Goal: Task Accomplishment & Management: Complete application form

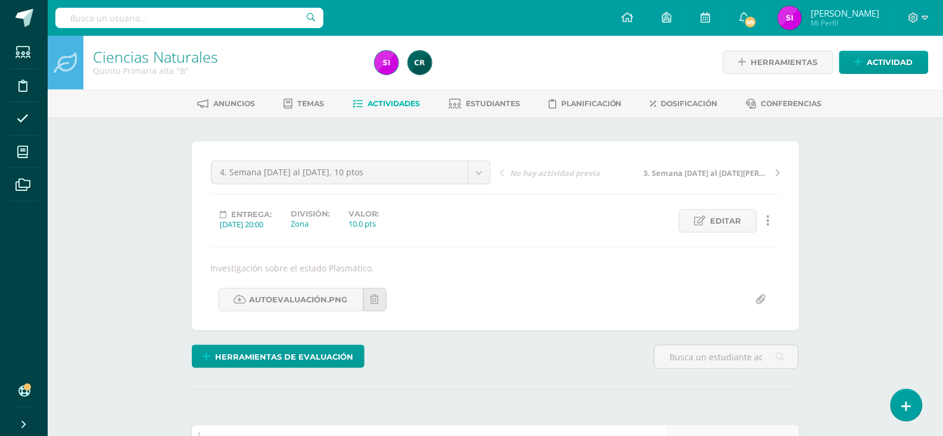
scroll to position [1, 0]
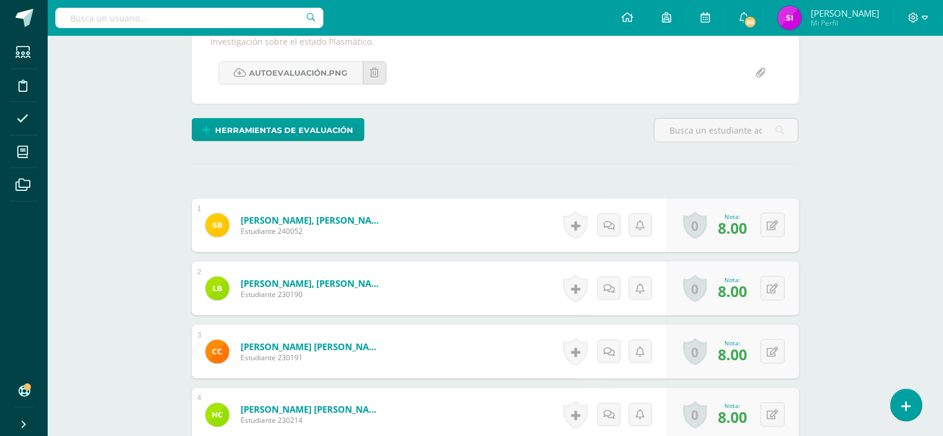
scroll to position [223, 0]
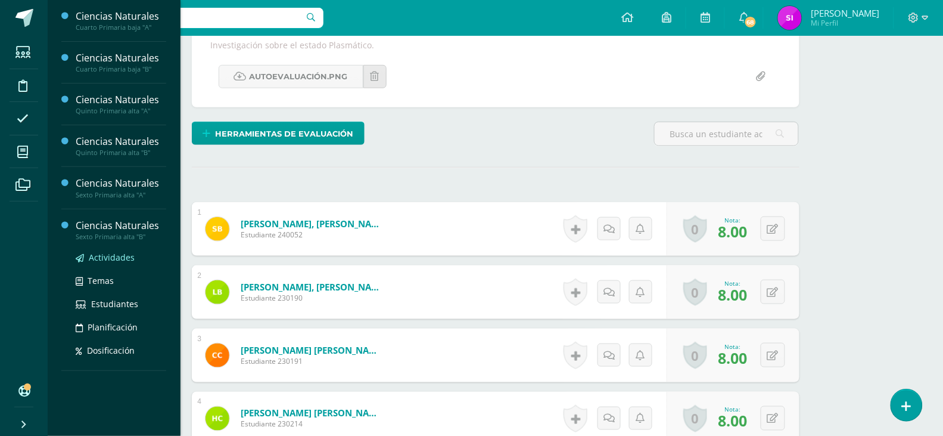
click at [98, 254] on span "Actividades" at bounding box center [112, 257] width 46 height 11
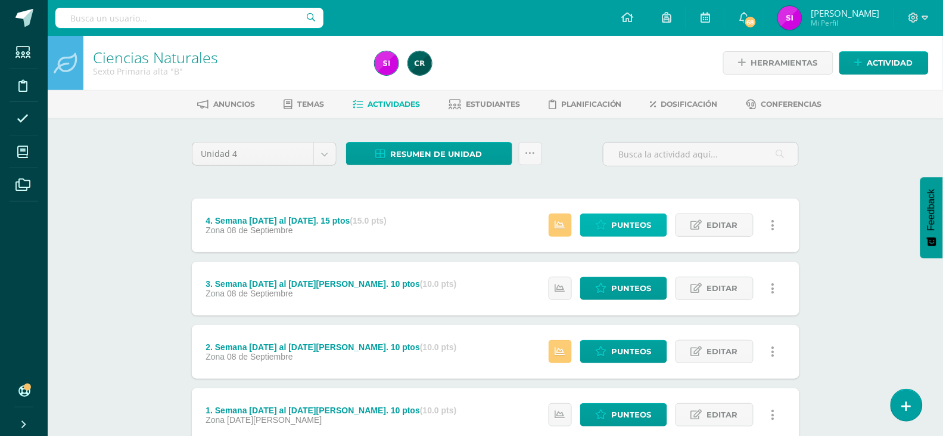
click at [594, 231] on link "Punteos" at bounding box center [623, 224] width 87 height 23
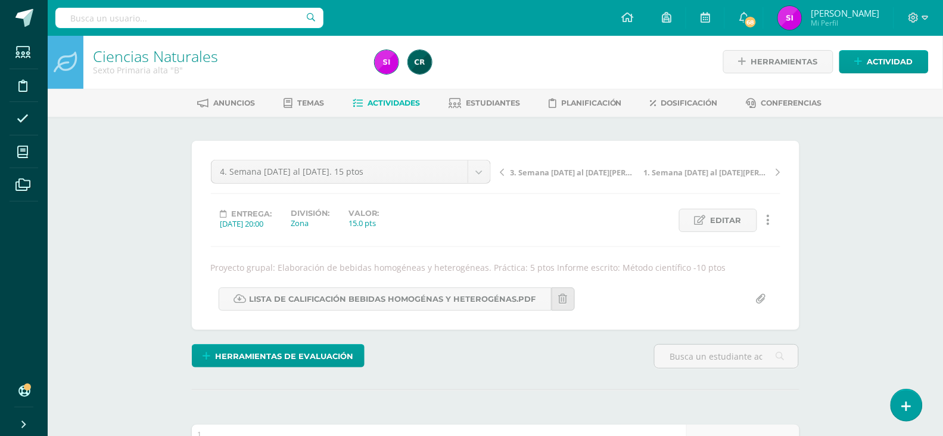
scroll to position [2, 0]
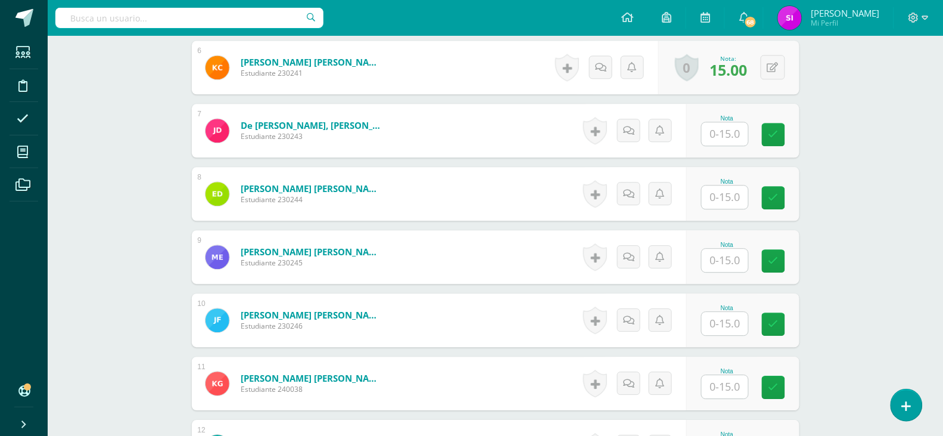
scroll to position [733, 0]
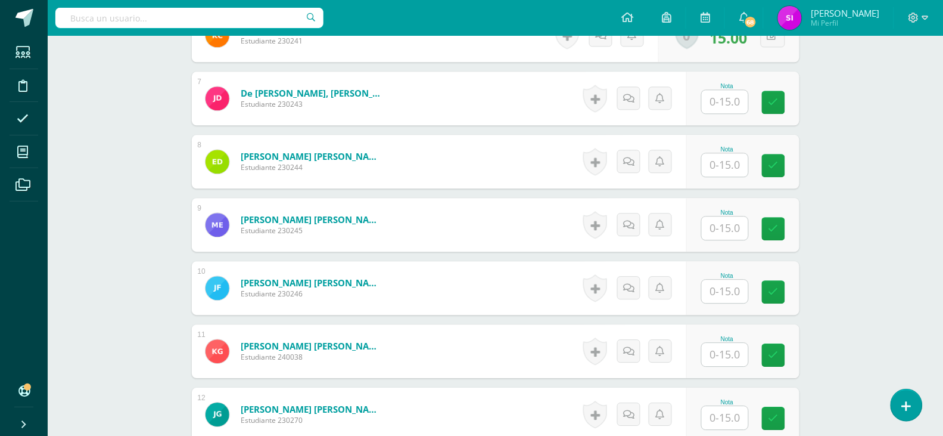
click at [733, 288] on input "text" at bounding box center [725, 291] width 46 height 23
type input "12"
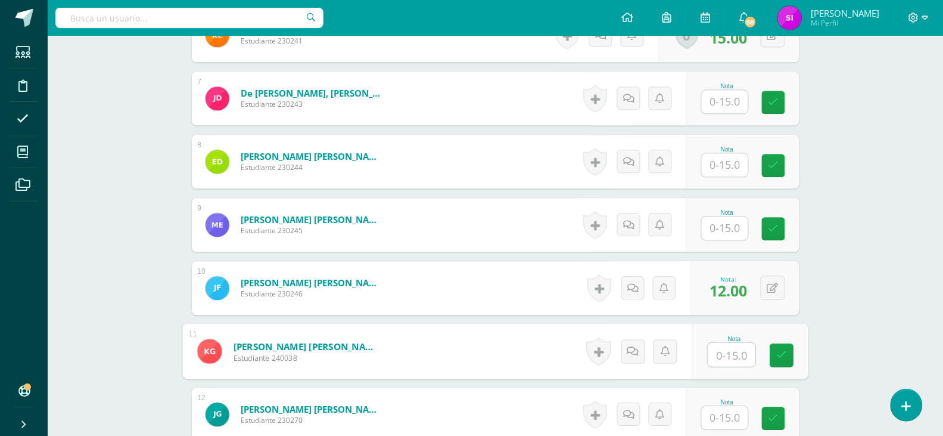
click at [806, 245] on div "¿Estás seguro que quieres eliminar esta actividad? Esto borrará la actividad y …" at bounding box center [496, 265] width 656 height 1761
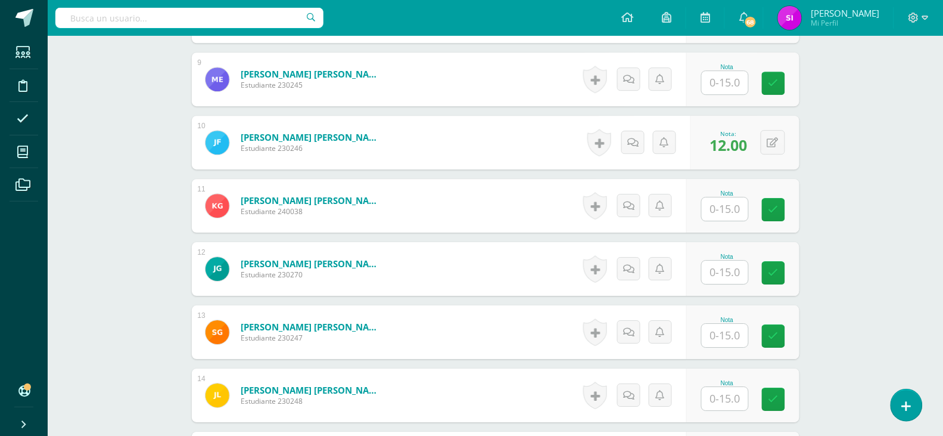
scroll to position [892, 0]
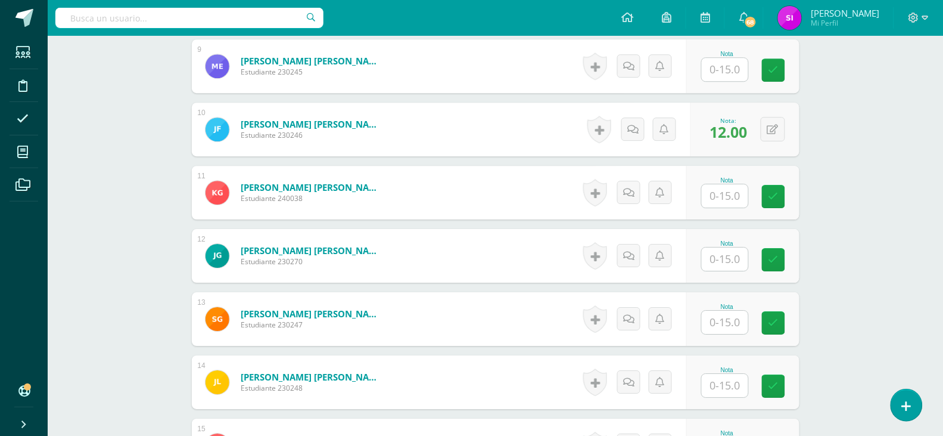
click at [738, 324] on input "text" at bounding box center [725, 322] width 46 height 23
type input "11"
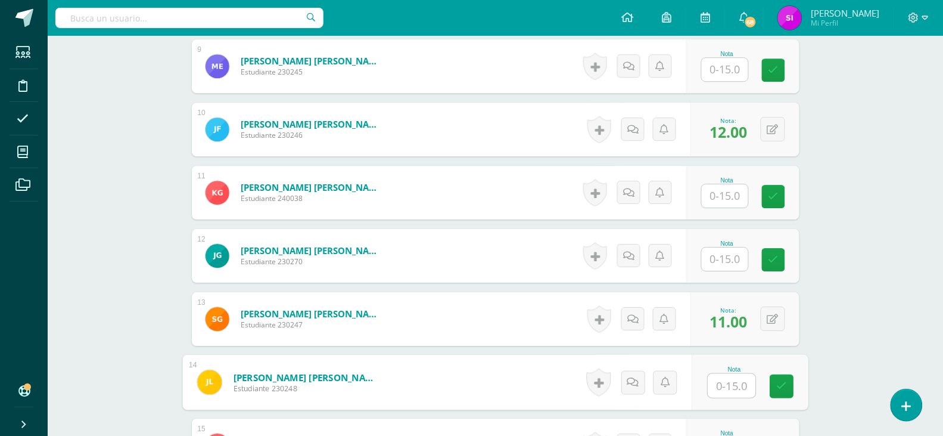
click at [821, 381] on div "¿Estás seguro que quieres eliminar esta actividad? Esto borrará la actividad y …" at bounding box center [496, 106] width 656 height 1761
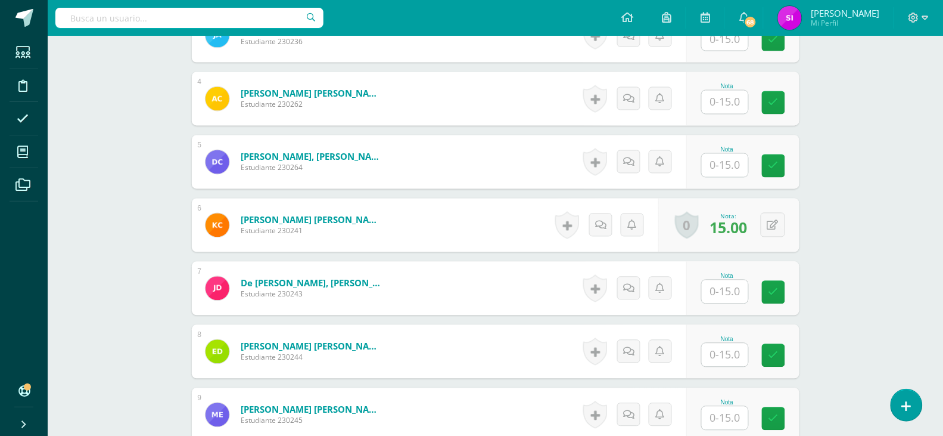
scroll to position [510, 0]
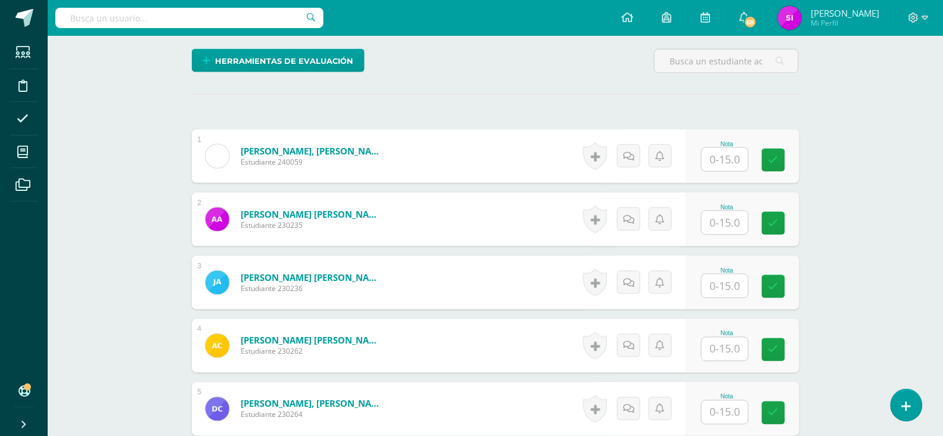
scroll to position [256, 0]
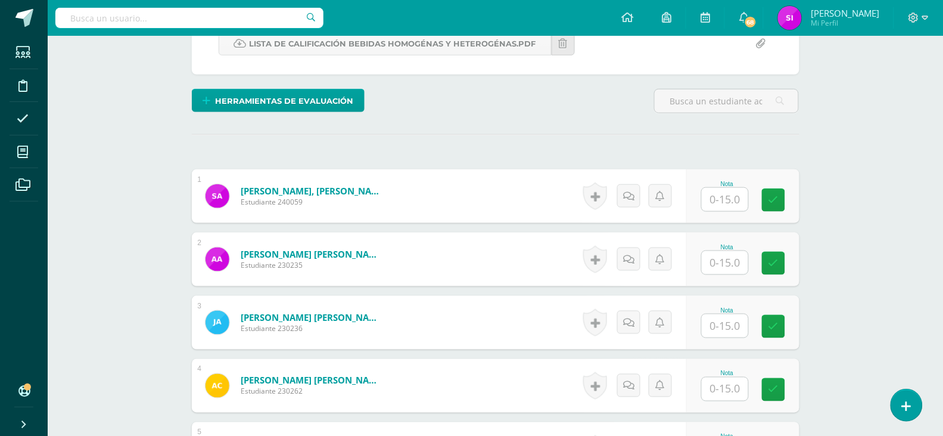
click at [737, 259] on input "text" at bounding box center [725, 262] width 46 height 23
type input "11"
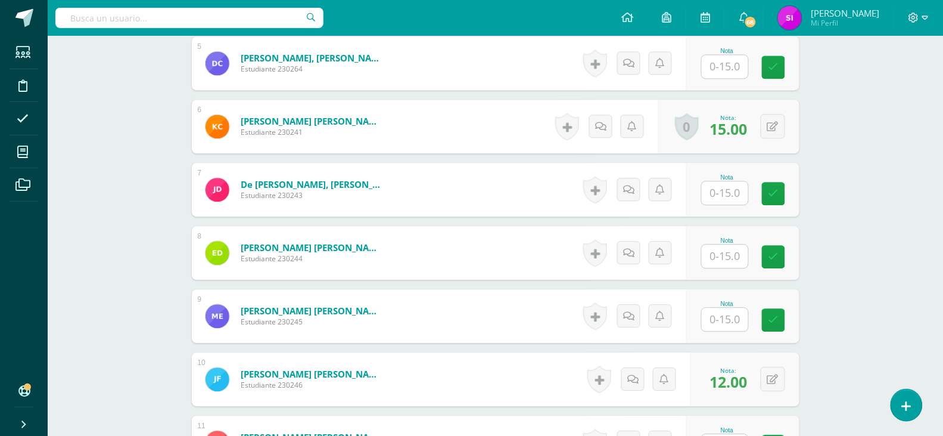
scroll to position [638, 0]
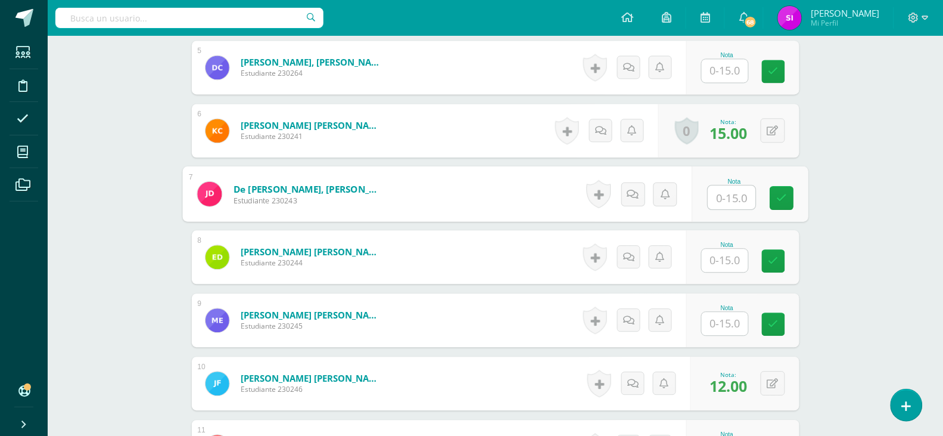
click at [727, 190] on input "text" at bounding box center [732, 197] width 48 height 24
type input "12"
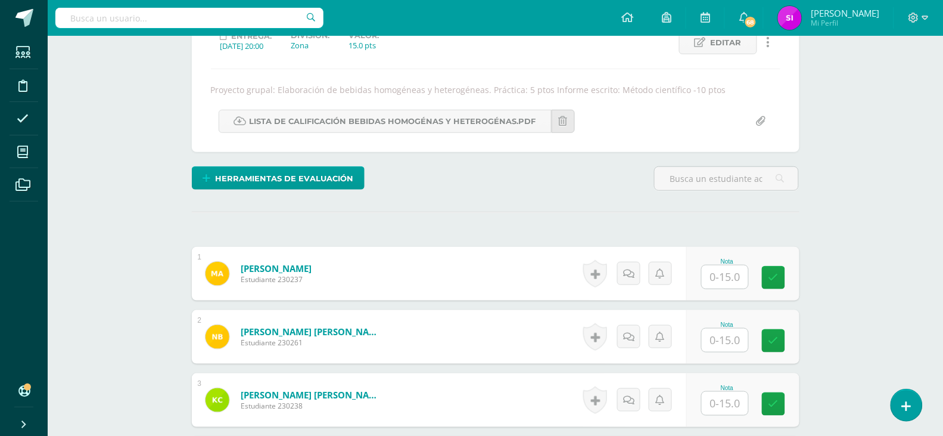
scroll to position [193, 0]
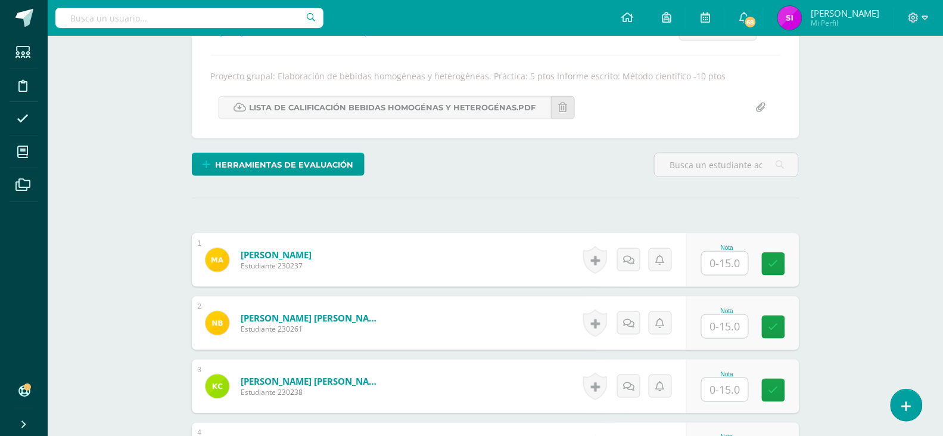
click at [737, 385] on input "text" at bounding box center [725, 389] width 46 height 23
type input "13"
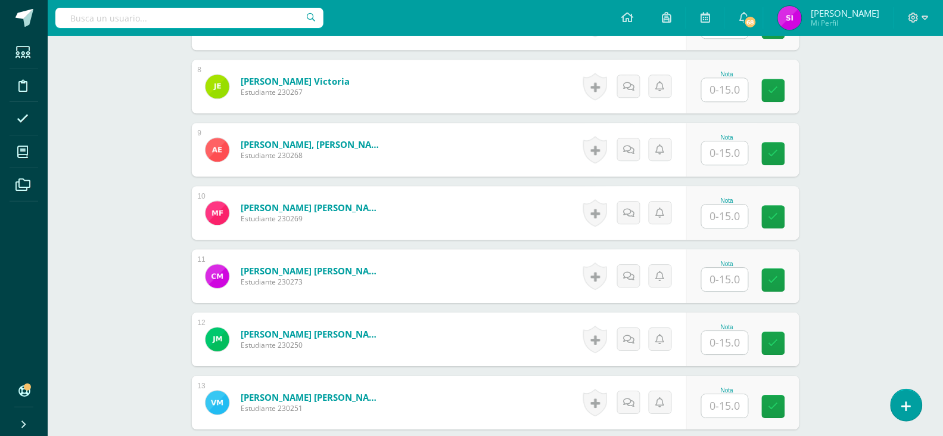
scroll to position [811, 0]
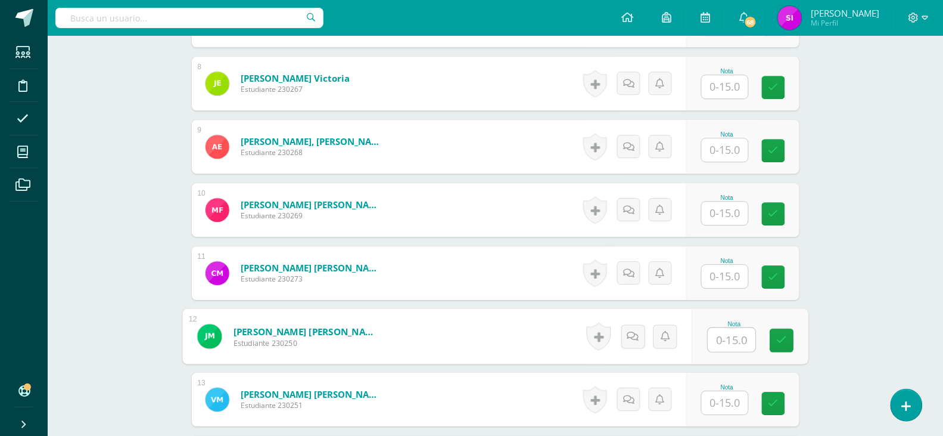
click at [707, 350] on div "Nota" at bounding box center [734, 336] width 54 height 32
type input "14"
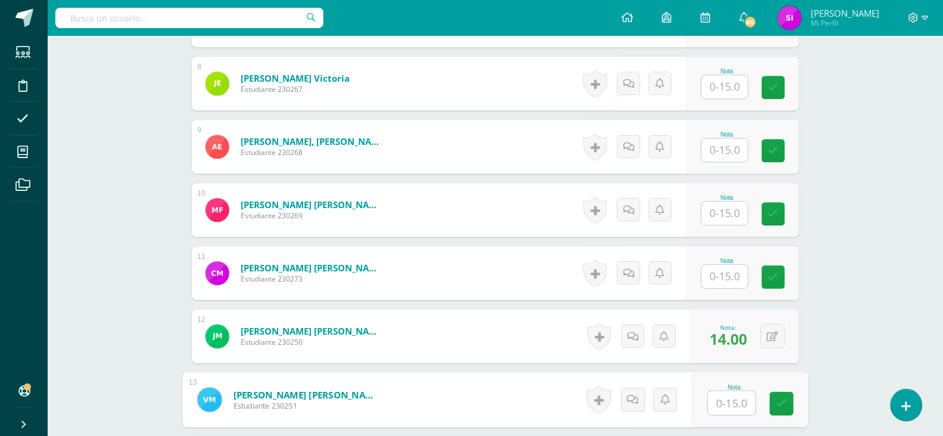
click at [861, 326] on div "Ciencias Naturales Sexto Primaria alta "A" Herramientas Detalle de asistencias …" at bounding box center [496, 178] width 896 height 1907
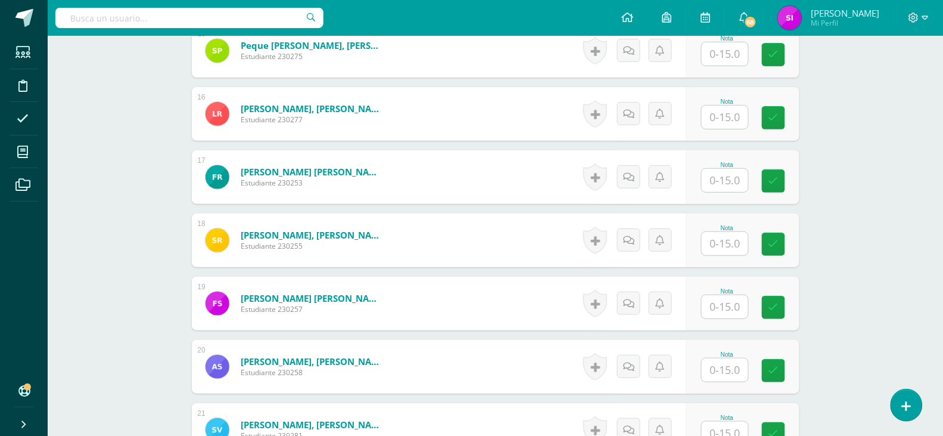
scroll to position [1320, 0]
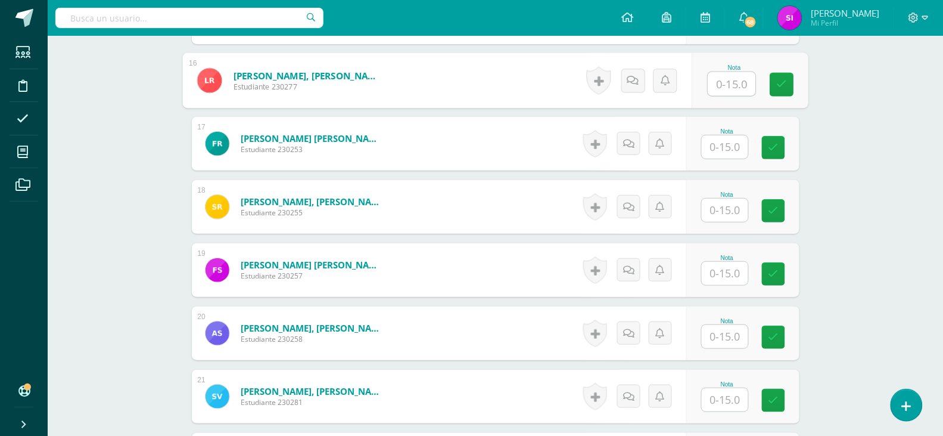
click at [725, 92] on input "text" at bounding box center [732, 84] width 48 height 24
type input "9"
type input "14"
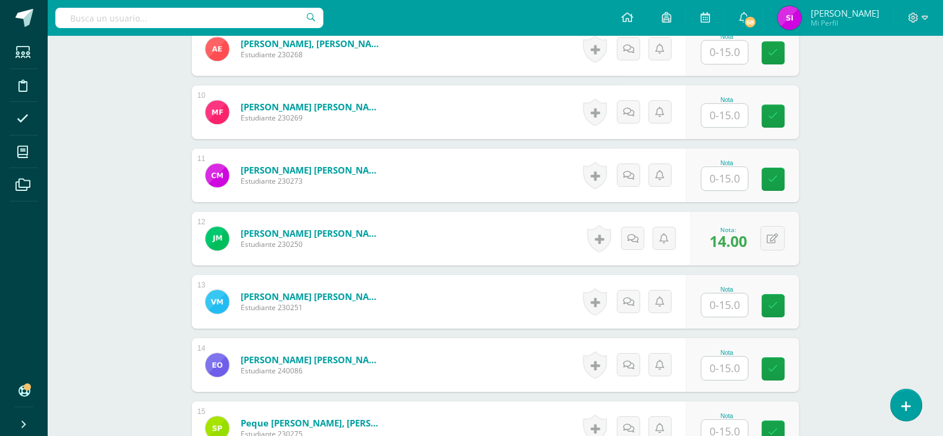
scroll to position [906, 0]
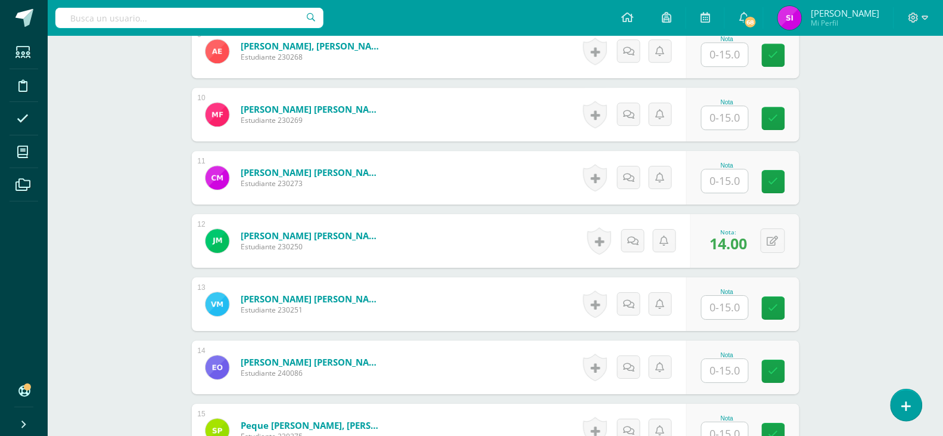
click at [904, 97] on div "Ciencias Naturales Sexto Primaria alta "A" Herramientas Detalle de asistencias …" at bounding box center [496, 82] width 896 height 1907
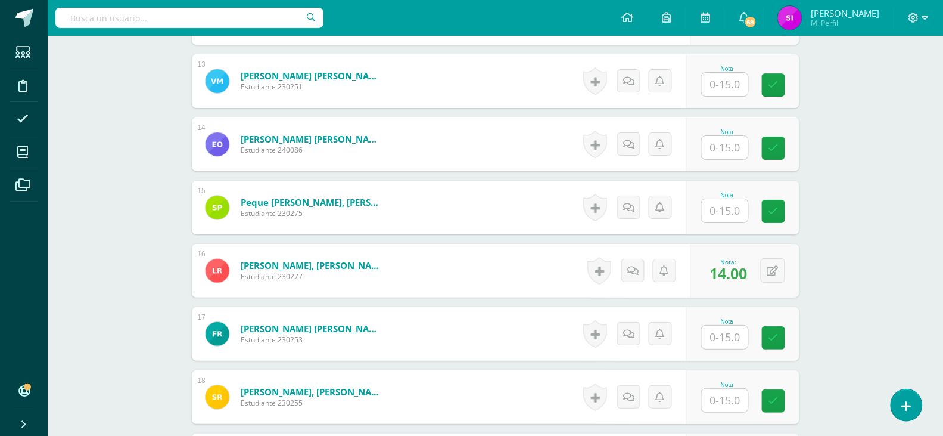
scroll to position [1193, 0]
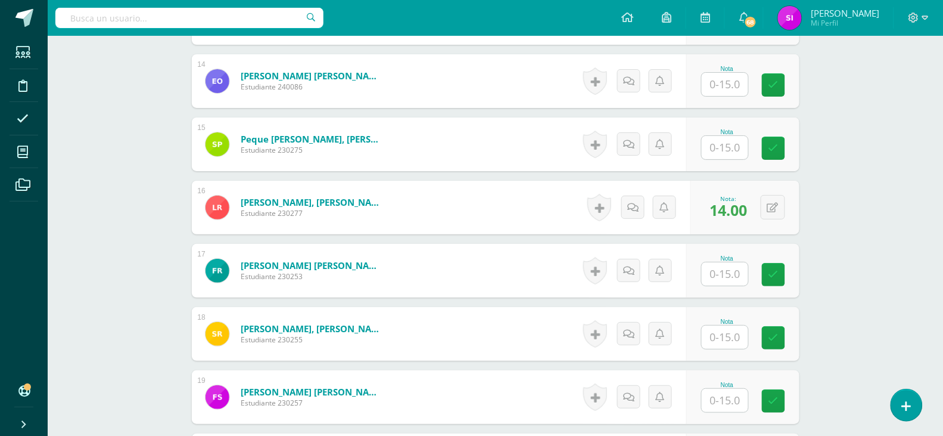
click at [731, 270] on input "text" at bounding box center [725, 273] width 46 height 23
type input "14"
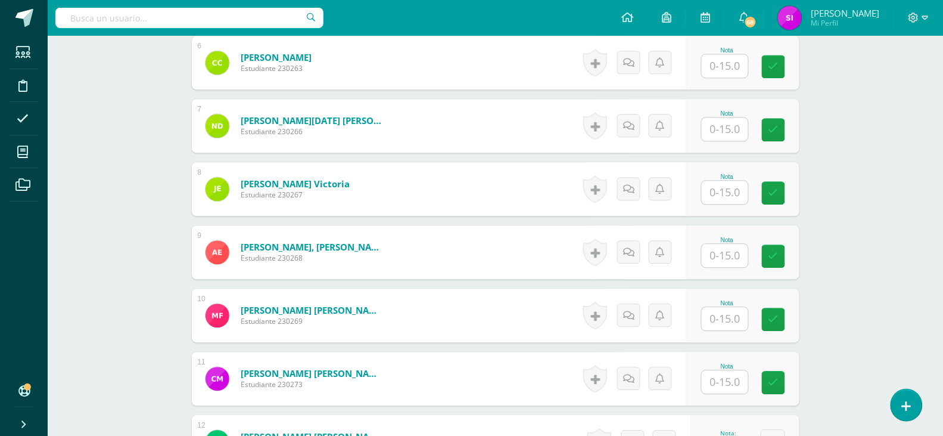
scroll to position [684, 0]
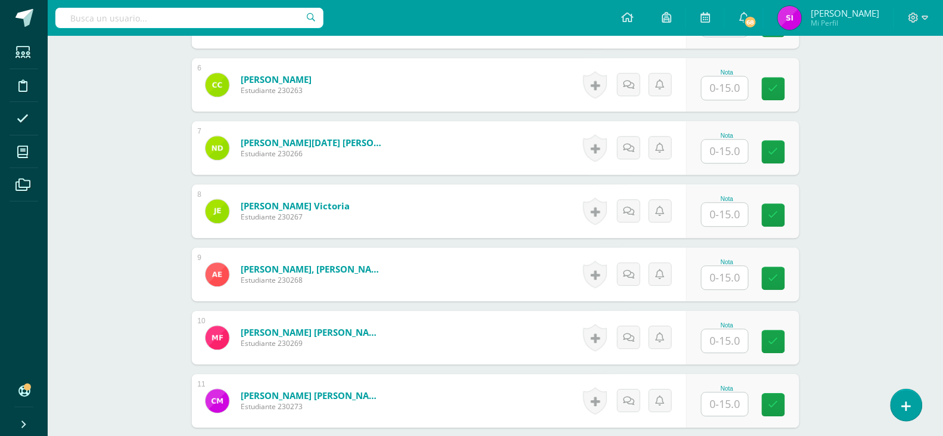
click at [734, 152] on input "text" at bounding box center [725, 150] width 46 height 23
type input "14"
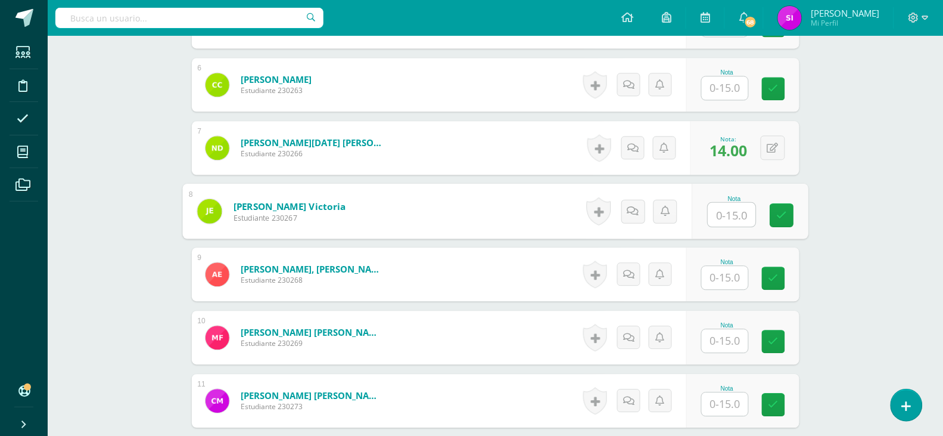
click at [817, 237] on div "¿Estás seguro que quieres eliminar esta actividad? Esto borrará la actividad y …" at bounding box center [496, 346] width 656 height 1824
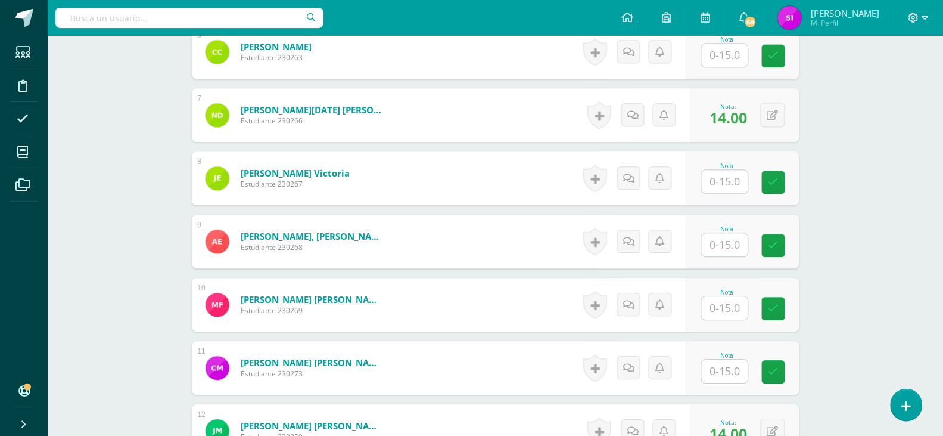
scroll to position [747, 0]
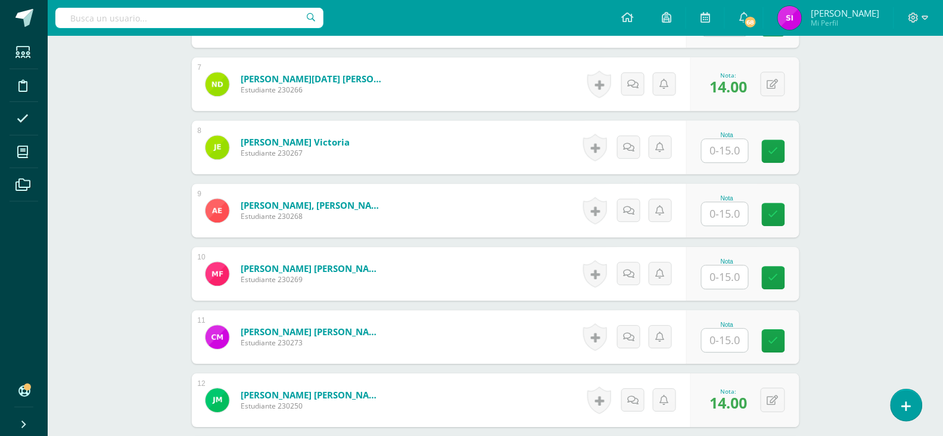
click at [722, 348] on input "text" at bounding box center [725, 339] width 46 height 23
type input "14"
click at [811, 315] on div "¿Estás seguro que quieres eliminar esta actividad? Esto borrará la actividad y …" at bounding box center [496, 283] width 656 height 1824
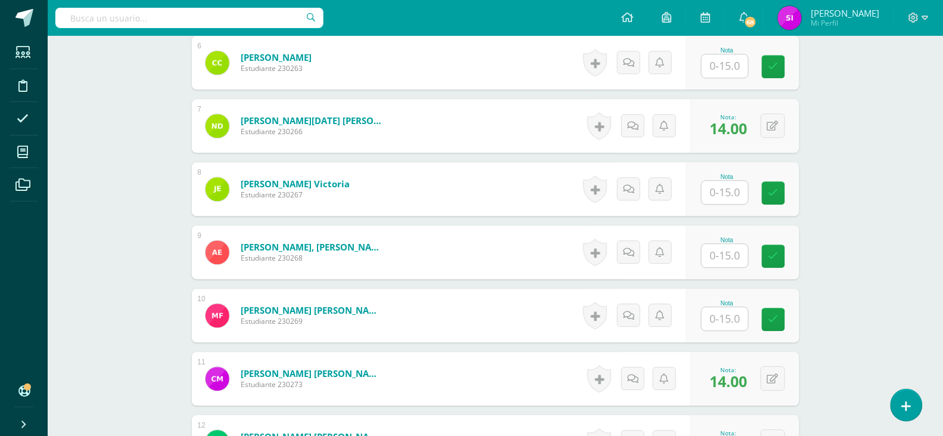
scroll to position [398, 0]
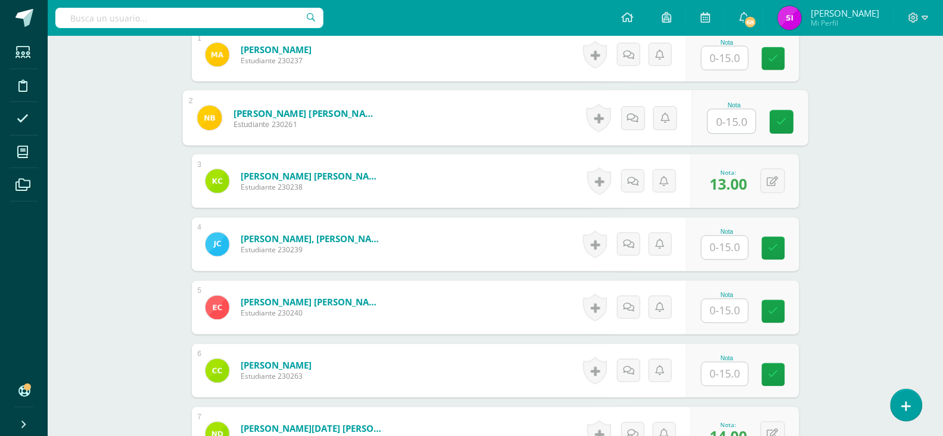
click at [734, 120] on input "text" at bounding box center [732, 122] width 48 height 24
type input "14"
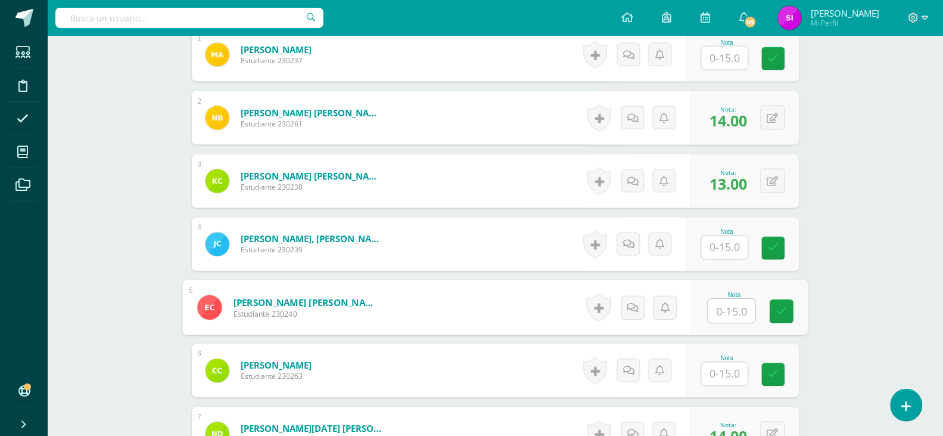
click at [722, 311] on input "text" at bounding box center [732, 311] width 48 height 24
type input "14"
